Goal: Information Seeking & Learning: Learn about a topic

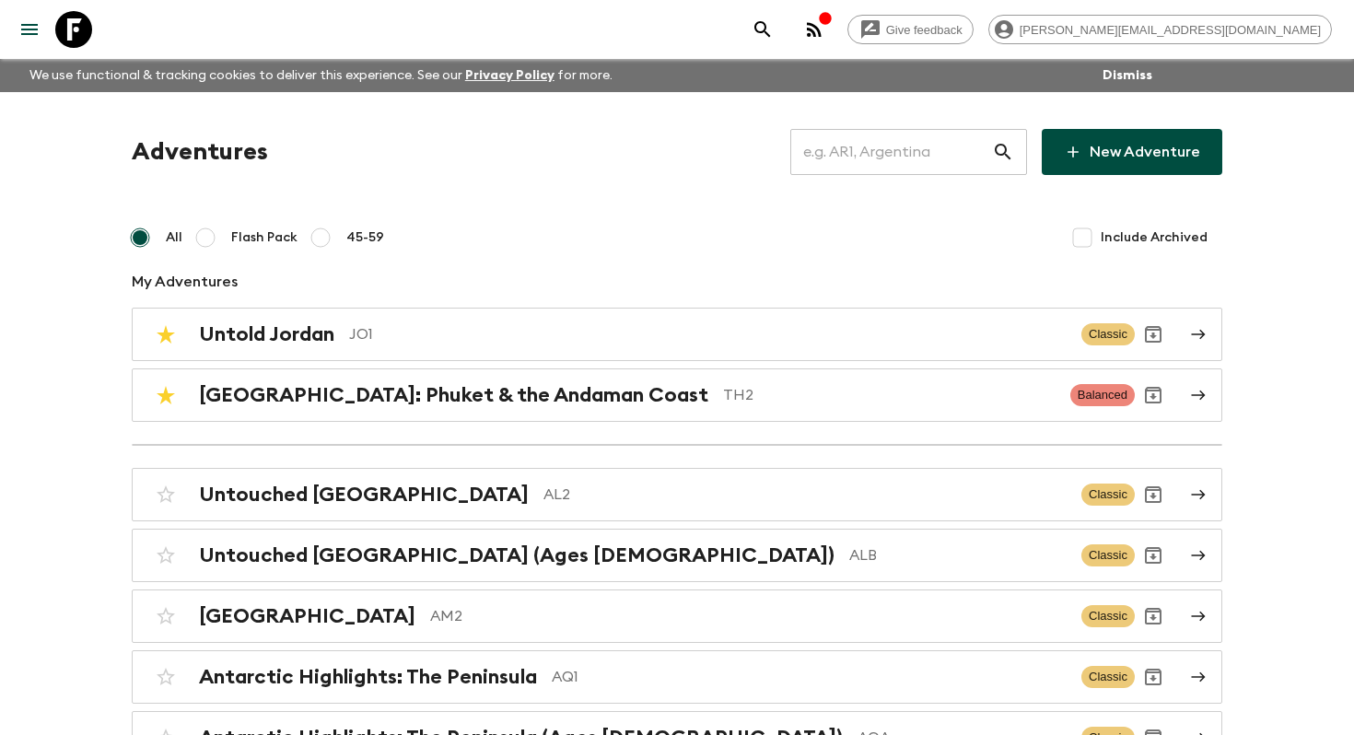
scroll to position [4687, 0]
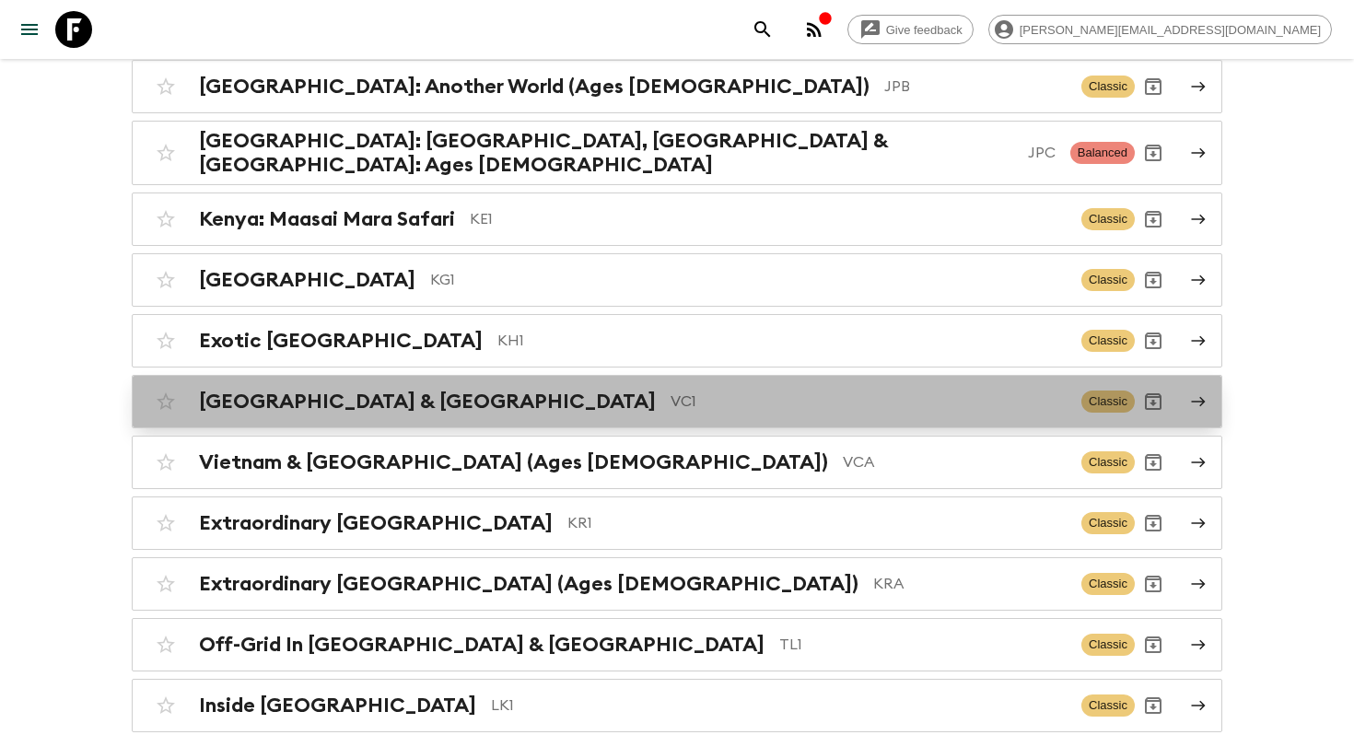
click at [671, 391] on p "VC1" at bounding box center [869, 402] width 396 height 22
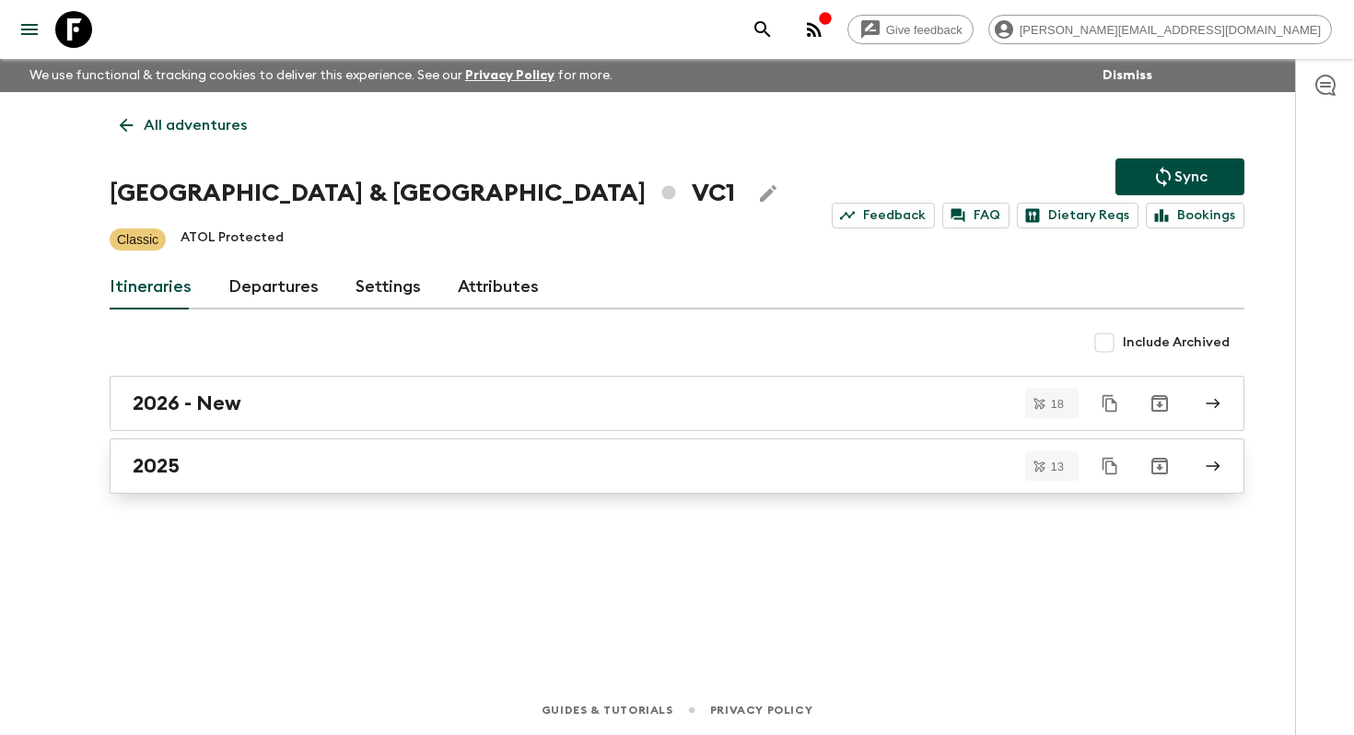
click at [249, 466] on div "2025" at bounding box center [660, 466] width 1054 height 24
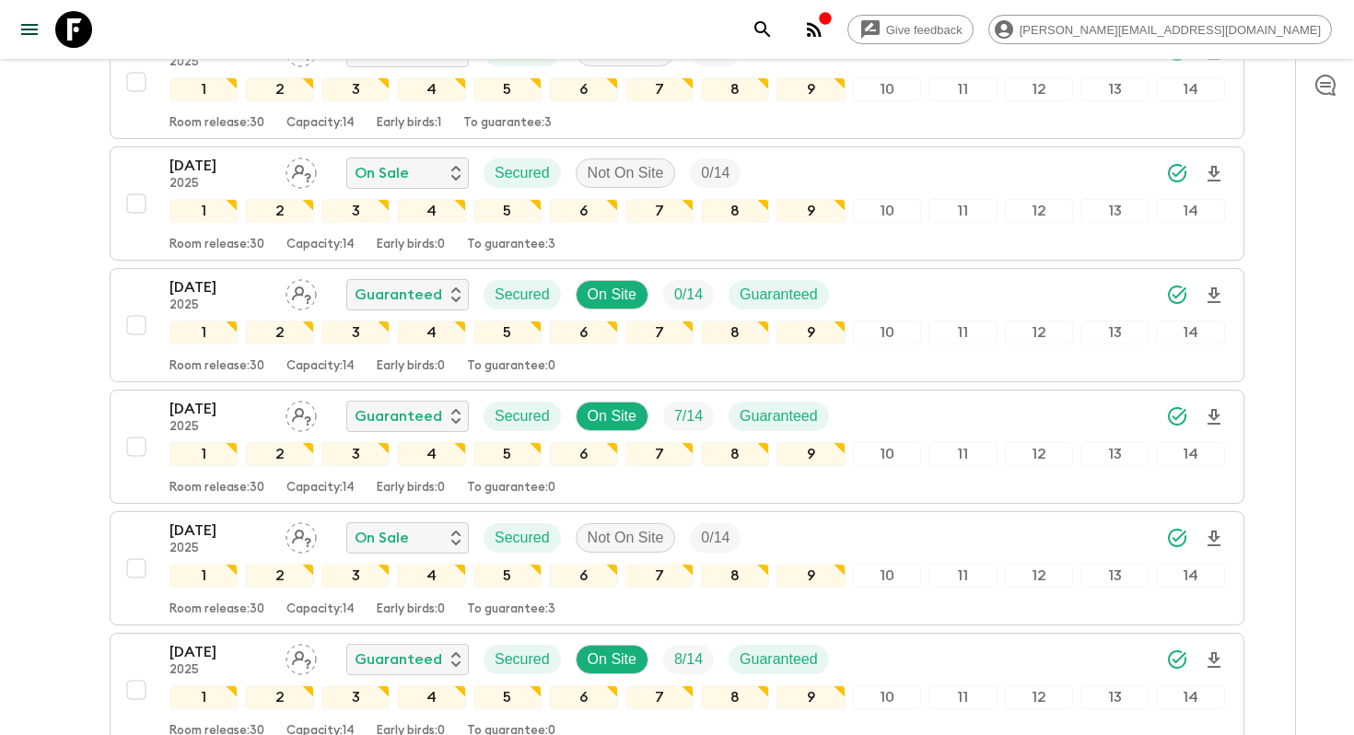
scroll to position [1175, 0]
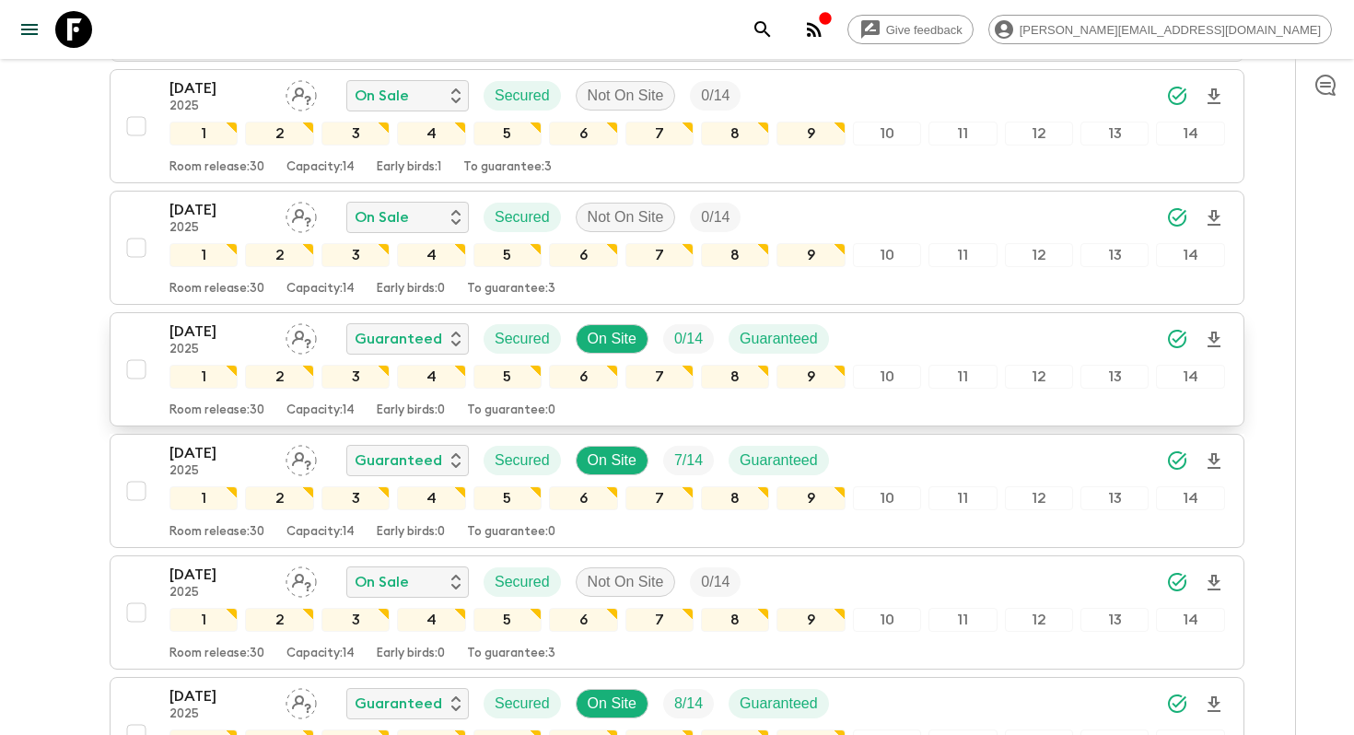
click at [186, 341] on p "[DATE]" at bounding box center [220, 332] width 101 height 22
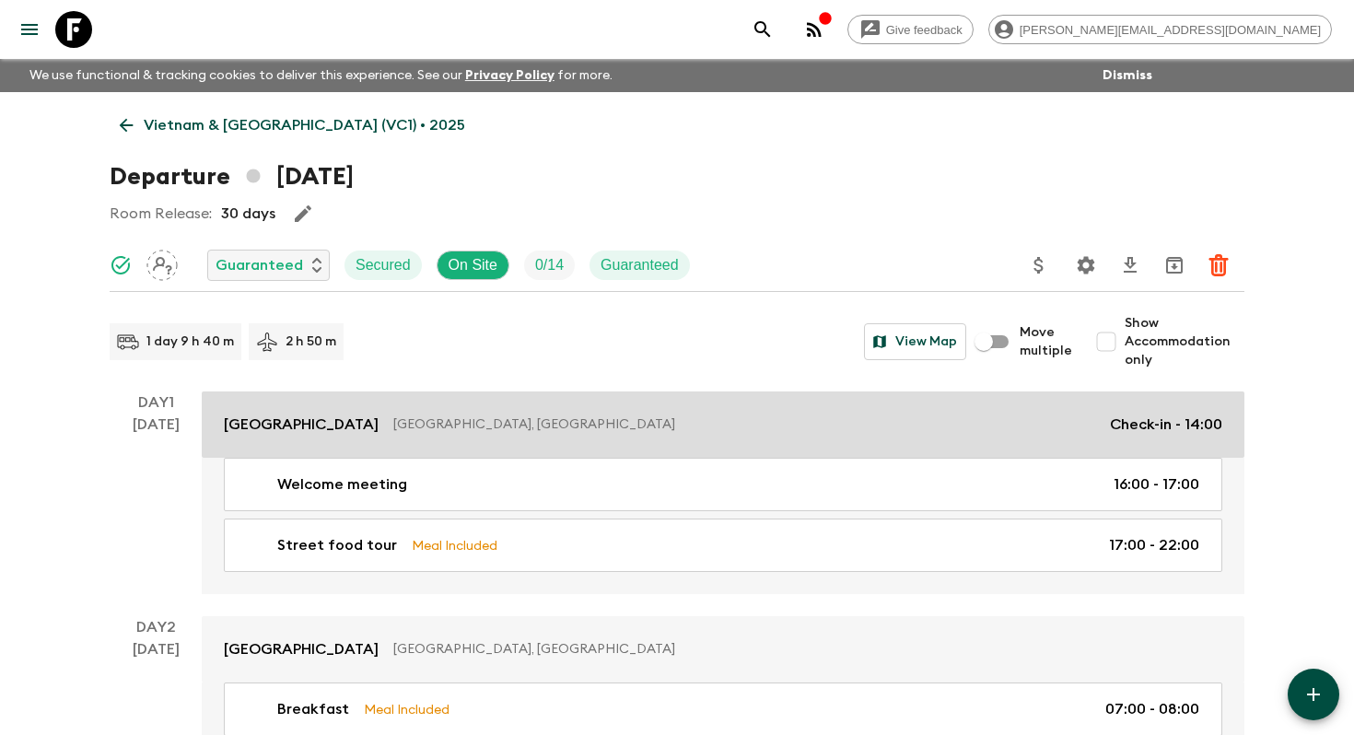
click at [338, 441] on link "[GEOGRAPHIC_DATA], [GEOGRAPHIC_DATA] Check-in - 14:00" at bounding box center [723, 425] width 1043 height 66
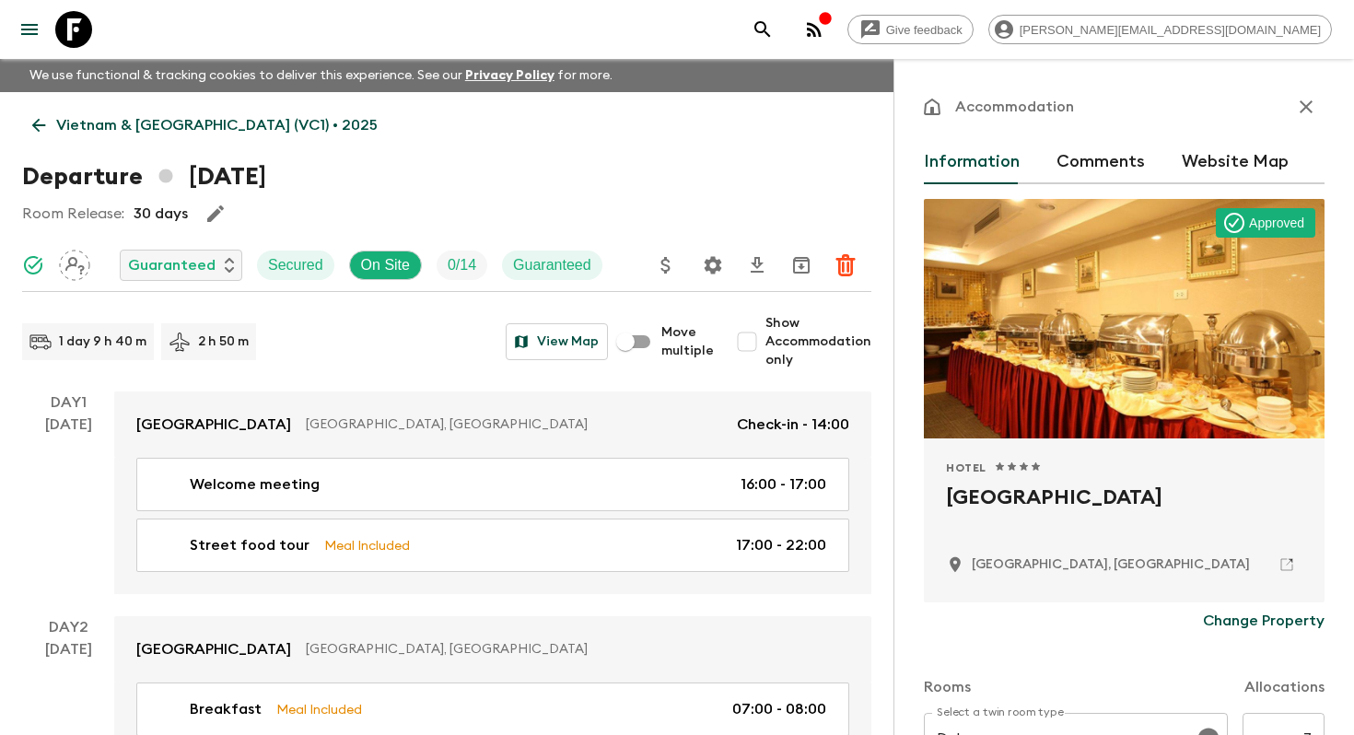
click at [1012, 495] on h2 "[GEOGRAPHIC_DATA]" at bounding box center [1124, 512] width 357 height 59
copy div "[GEOGRAPHIC_DATA]"
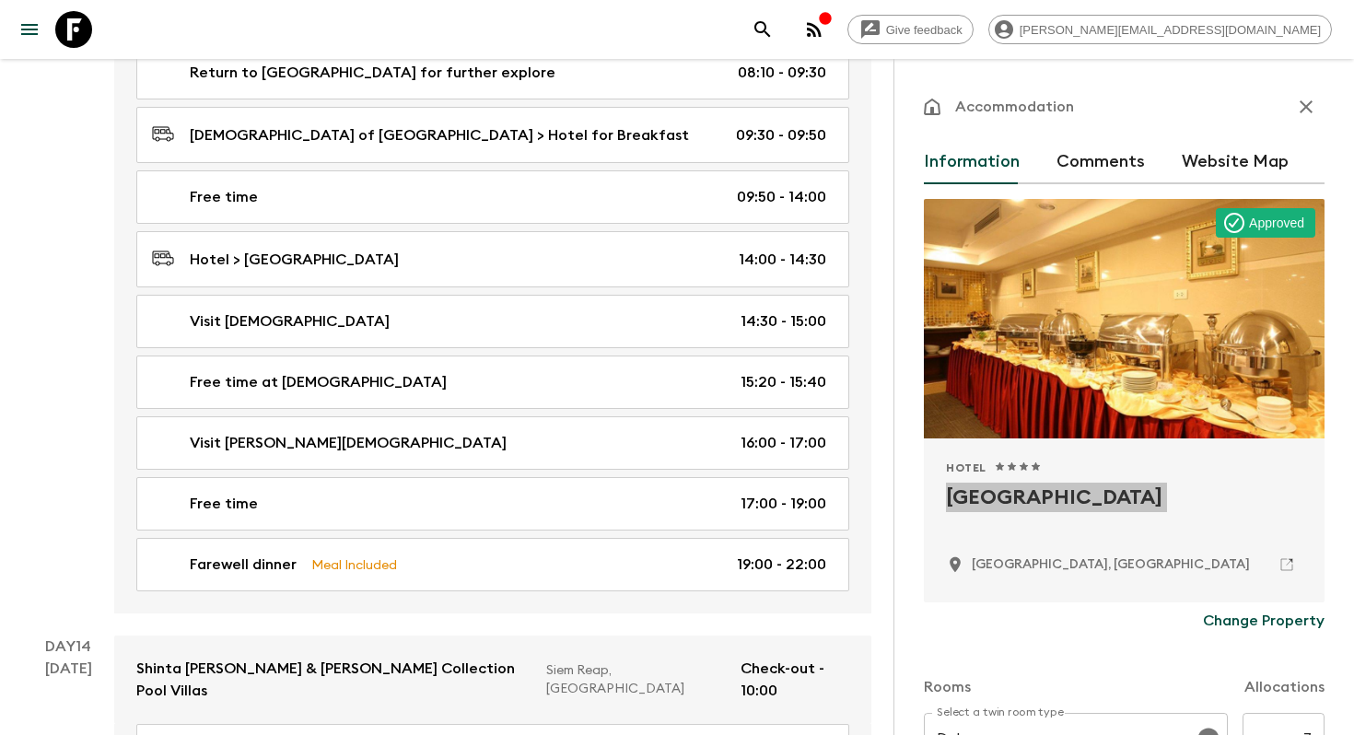
scroll to position [7669, 0]
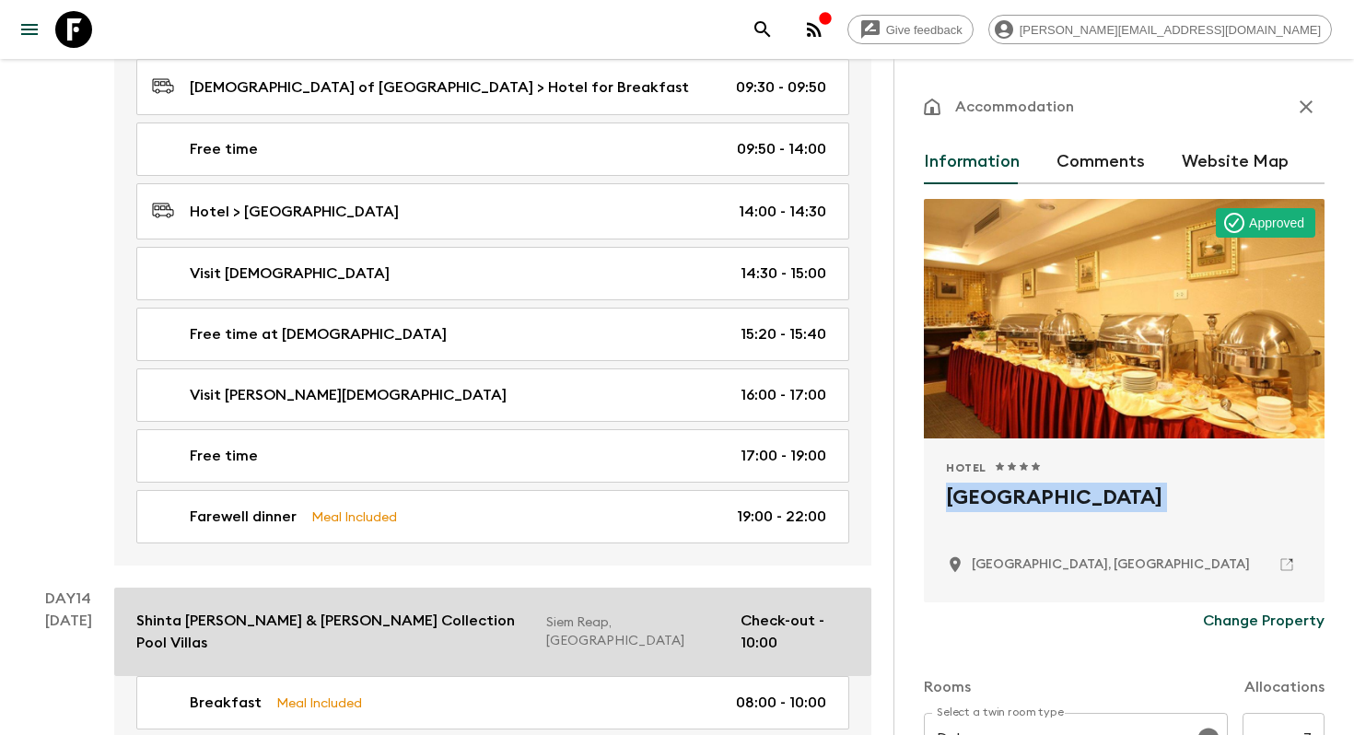
click at [344, 610] on p "Shinta [PERSON_NAME] & [PERSON_NAME] Collection Pool Villas" at bounding box center [333, 632] width 395 height 44
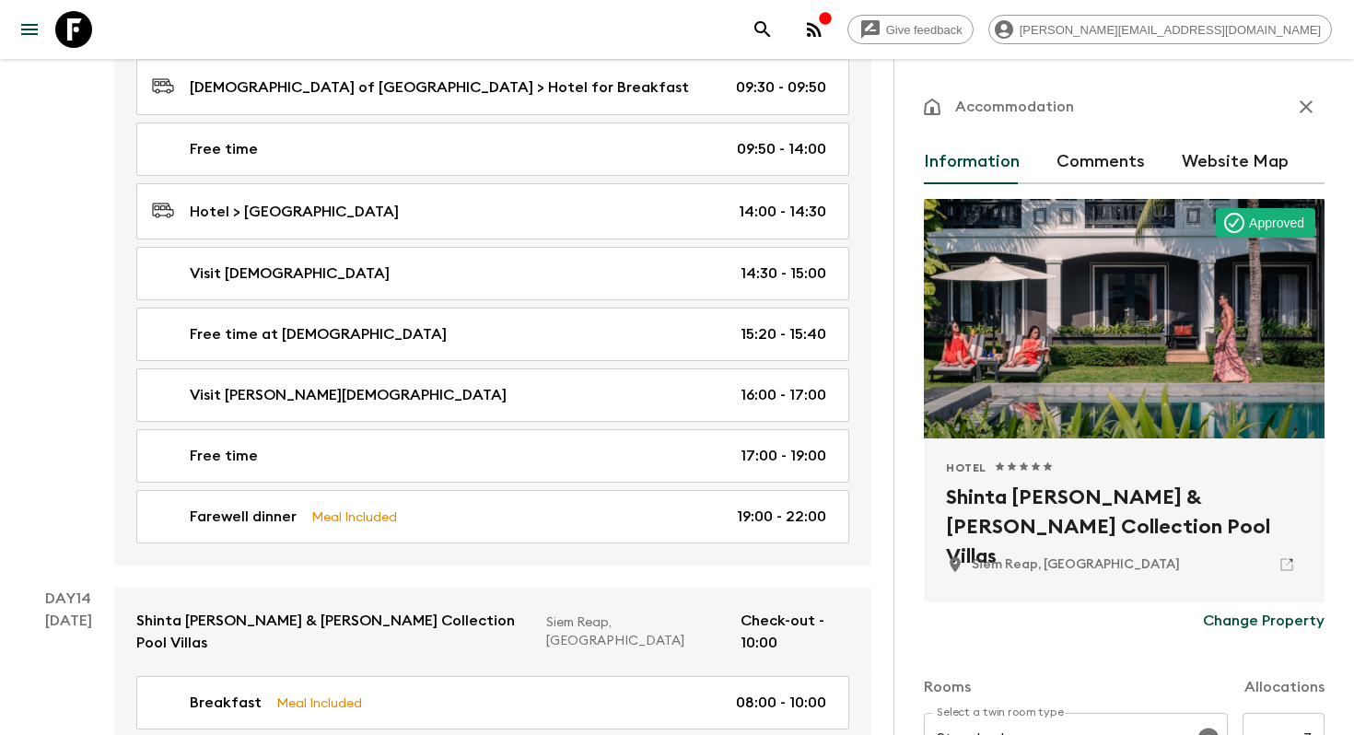
click at [949, 497] on h2 "Shinta [PERSON_NAME] & [PERSON_NAME] Collection Pool Villas" at bounding box center [1124, 512] width 357 height 59
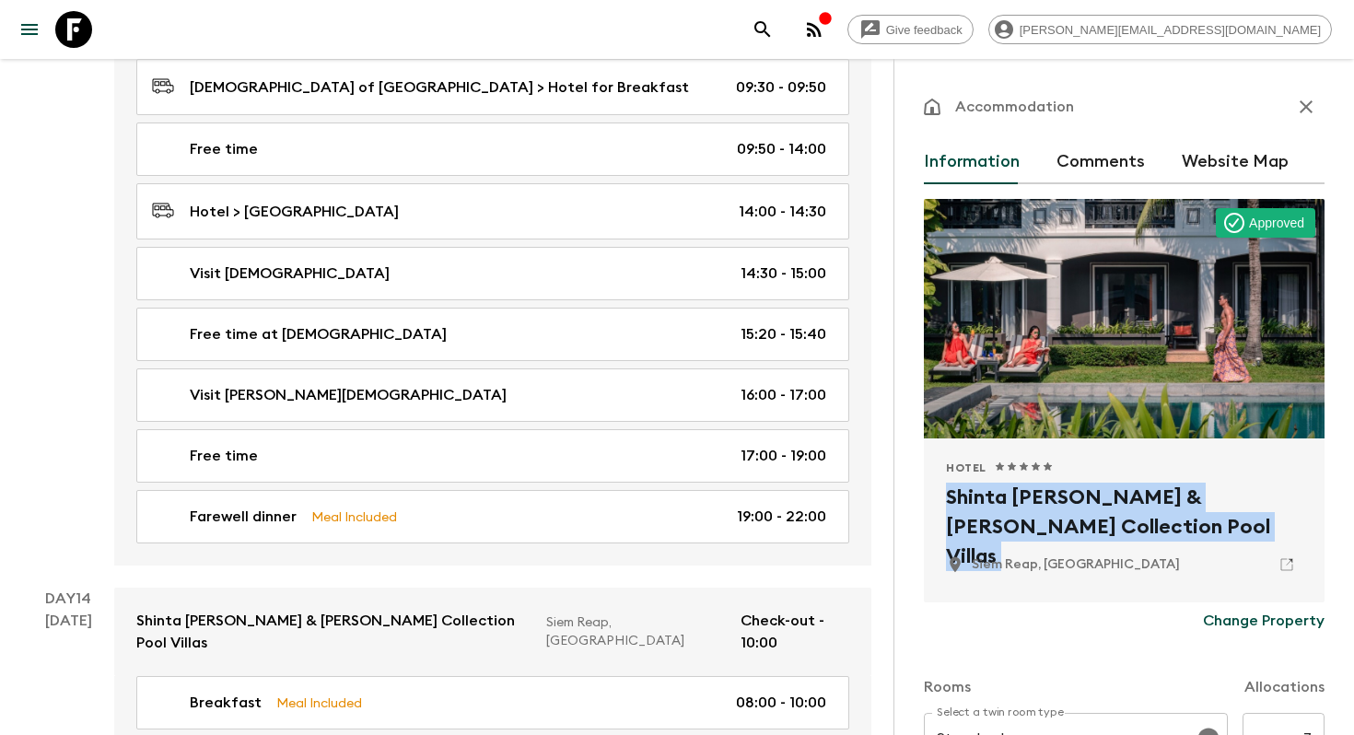
click at [949, 497] on h2 "Shinta [PERSON_NAME] & [PERSON_NAME] Collection Pool Villas" at bounding box center [1124, 512] width 357 height 59
copy div "Shinta [PERSON_NAME] & [PERSON_NAME] Collection Pool Villas"
